Goal: Task Accomplishment & Management: Complete application form

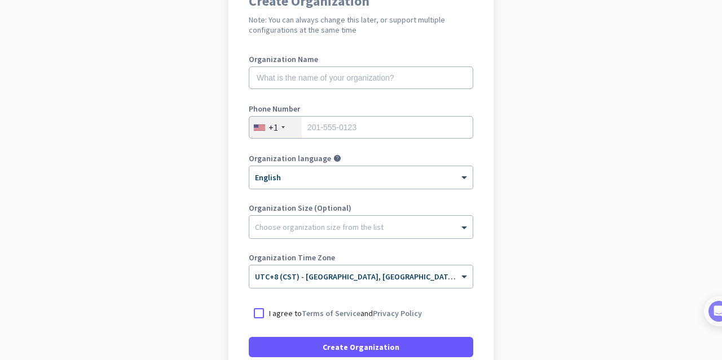
scroll to position [140, 0]
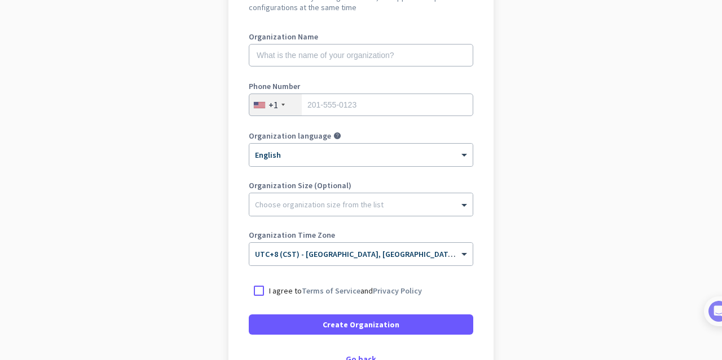
click at [279, 107] on div "+1" at bounding box center [275, 104] width 52 height 21
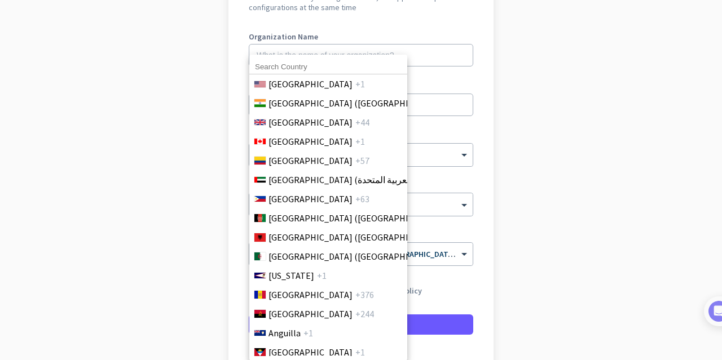
click at [319, 65] on input at bounding box center [328, 67] width 158 height 15
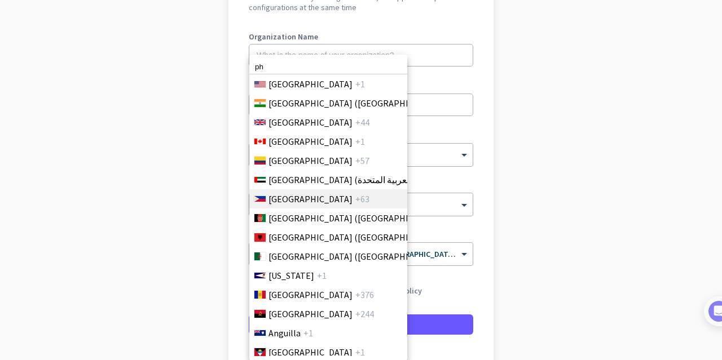
type input "ph"
click at [355, 195] on span "+63" at bounding box center [362, 199] width 14 height 14
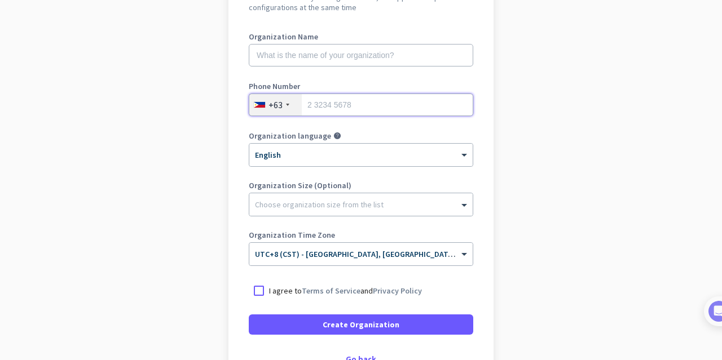
click at [349, 106] on input "tel" at bounding box center [361, 105] width 224 height 23
type input "9957135491"
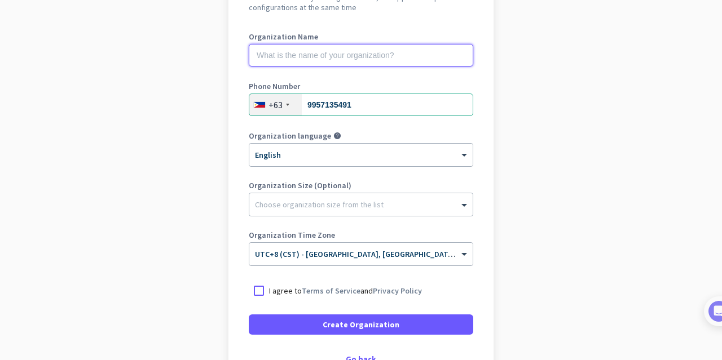
click at [315, 63] on input "text" at bounding box center [361, 55] width 224 height 23
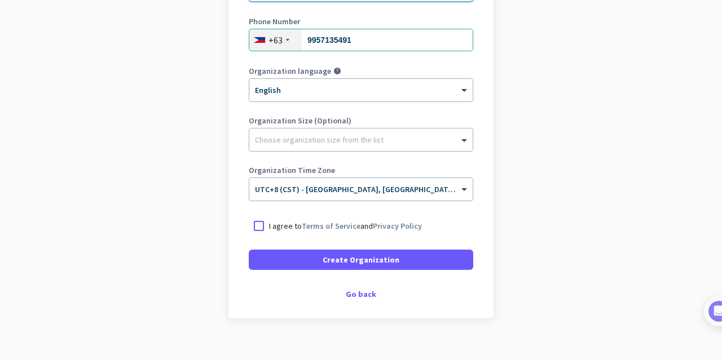
scroll to position [210, 0]
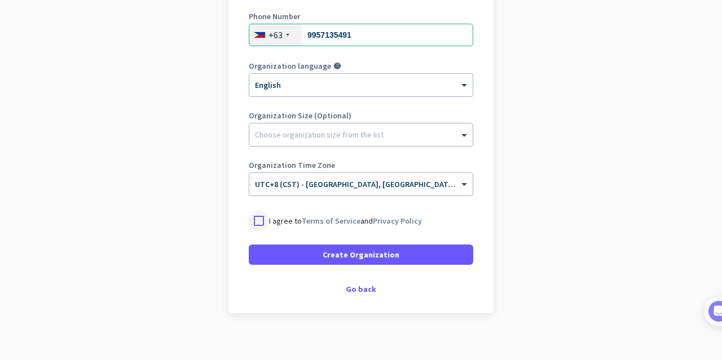
type input "JP SYSTEMS ASIA INC"
click at [261, 227] on div at bounding box center [259, 221] width 20 height 20
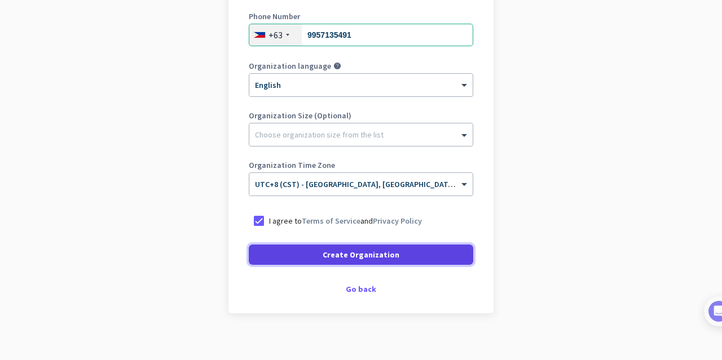
click at [369, 263] on span at bounding box center [361, 254] width 224 height 27
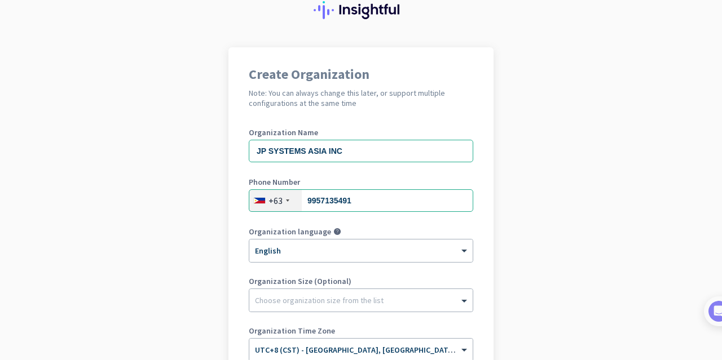
scroll to position [0, 0]
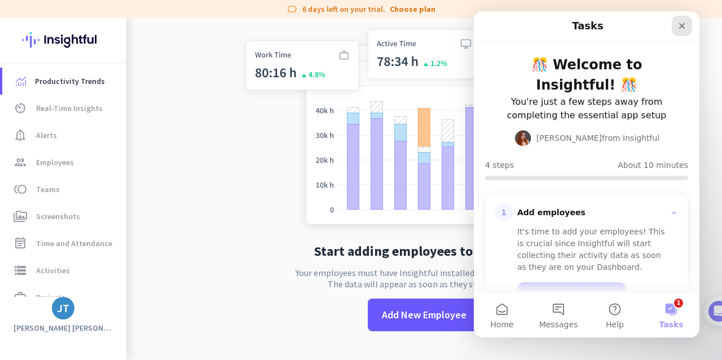
click at [680, 27] on icon "Close" at bounding box center [681, 25] width 9 height 9
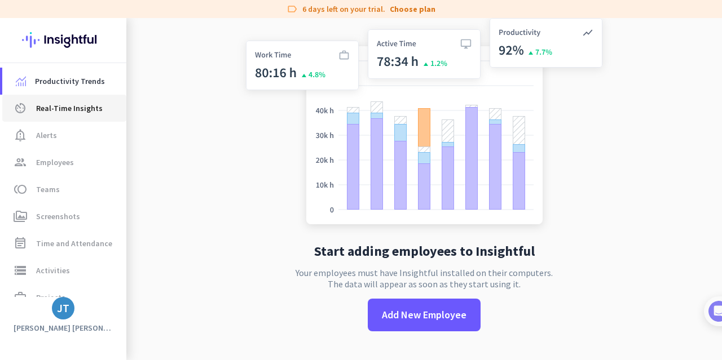
click at [70, 117] on link "av_timer Real-Time Insights" at bounding box center [64, 108] width 124 height 27
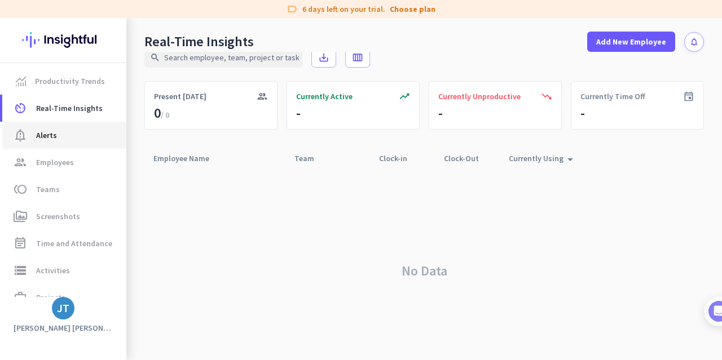
click at [91, 143] on link "notification_important Alerts" at bounding box center [64, 135] width 124 height 27
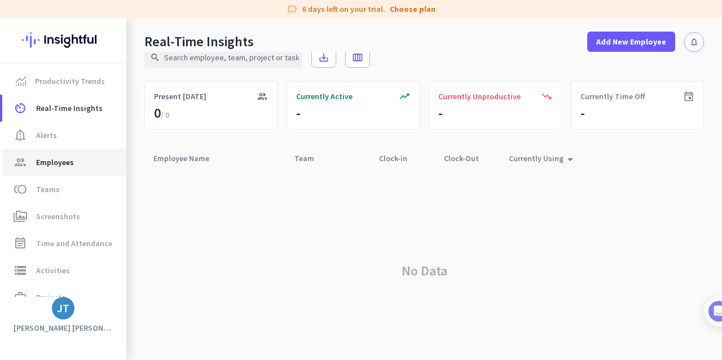
click at [91, 164] on span "group Employees" at bounding box center [64, 163] width 106 height 14
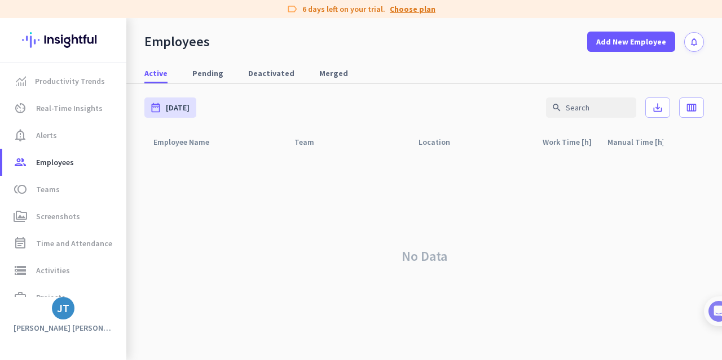
click at [411, 10] on link "Choose plan" at bounding box center [413, 8] width 46 height 11
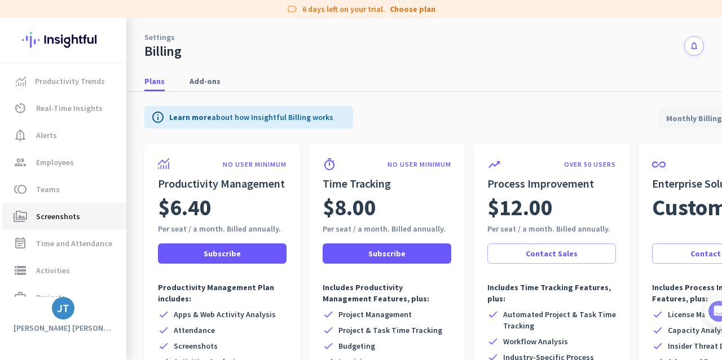
click at [64, 206] on link "perm_media Screenshots" at bounding box center [64, 216] width 124 height 27
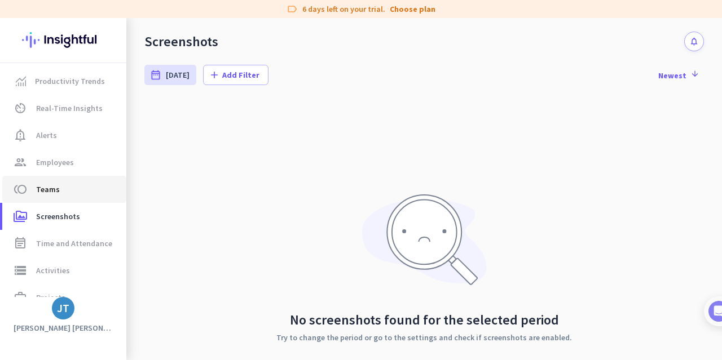
click at [83, 191] on span "toll Teams" at bounding box center [64, 190] width 106 height 14
